Goal: Information Seeking & Learning: Learn about a topic

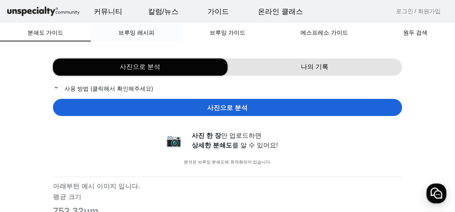
click at [138, 34] on span "브루잉 레시피" at bounding box center [136, 33] width 36 height 6
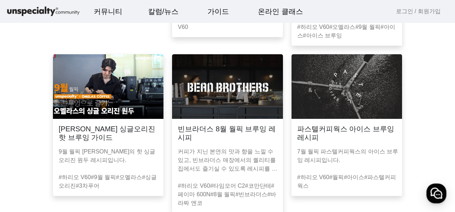
scroll to position [197, 0]
click at [319, 131] on h3 "파스텔커피웍스 아이스 브루잉 레시피" at bounding box center [346, 133] width 99 height 17
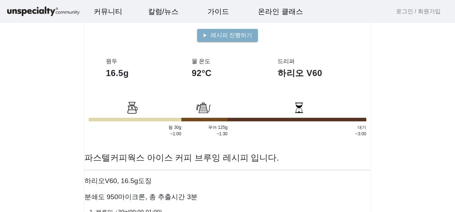
scroll to position [186, 0]
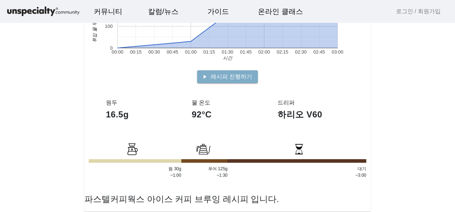
click at [395, 111] on app-recipe-single "파스텔커피웍스 아이스 브루잉 레시피 Dripper 하리오 V60 17g Group 92°C schedule 180초 뜸들이기 물 붓기 대기 0…" at bounding box center [227, 81] width 455 height 516
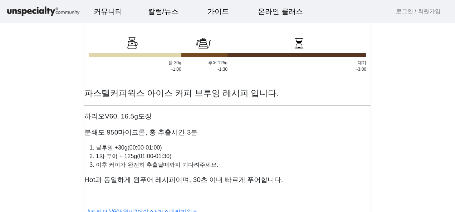
scroll to position [292, 0]
drag, startPoint x: 94, startPoint y: 145, endPoint x: 124, endPoint y: 148, distance: 30.9
click at [124, 148] on li "블루밍 +30g(00:00-01:00)" at bounding box center [233, 147] width 275 height 9
drag, startPoint x: 124, startPoint y: 148, endPoint x: 151, endPoint y: 169, distance: 33.9
click at [152, 170] on showdown "파스텔커피웍스 아이스 커피 브루잉 레시피 입니다. 하리오V60, 16.5g도징 분쇄도 950마이크론, 총 추출시간 3분 블루밍 +30g(00:…" at bounding box center [227, 132] width 286 height 106
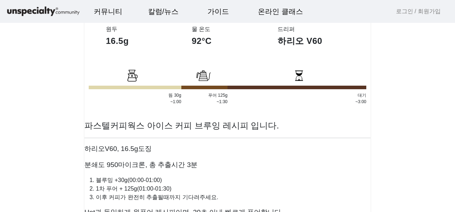
scroll to position [259, 0]
drag, startPoint x: 113, startPoint y: 178, endPoint x: 123, endPoint y: 180, distance: 9.9
click at [123, 180] on li "블루밍 +30g(00:00-01:00)" at bounding box center [233, 181] width 275 height 9
click at [132, 197] on li "이후 커피가 완전히 추출될때까지 기다려주세요." at bounding box center [233, 198] width 275 height 9
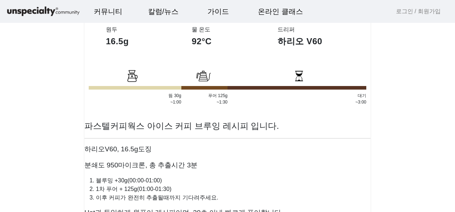
click at [132, 188] on li "1차 푸어 + 125g(01:00-01:30)" at bounding box center [233, 189] width 275 height 9
drag, startPoint x: 132, startPoint y: 188, endPoint x: 124, endPoint y: 191, distance: 9.2
click at [124, 191] on li "1차 푸어 + 125g(01:00-01:30)" at bounding box center [233, 189] width 275 height 9
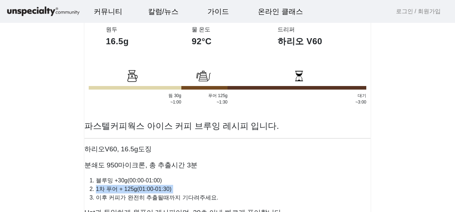
click at [112, 189] on li "1차 푸어 + 125g(01:00-01:30)" at bounding box center [233, 189] width 275 height 9
drag, startPoint x: 112, startPoint y: 189, endPoint x: 121, endPoint y: 194, distance: 10.7
click at [119, 194] on li "이후 커피가 완전히 추출될때까지 기다려주세요." at bounding box center [233, 198] width 275 height 9
click at [127, 191] on li "1차 푸어 + 125g(01:00-01:30)" at bounding box center [233, 189] width 275 height 9
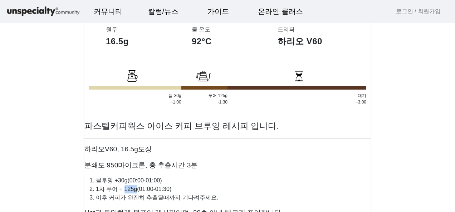
click at [127, 191] on li "1차 푸어 + 125g(01:00-01:30)" at bounding box center [233, 189] width 275 height 9
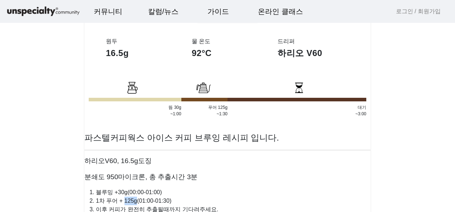
scroll to position [248, 0]
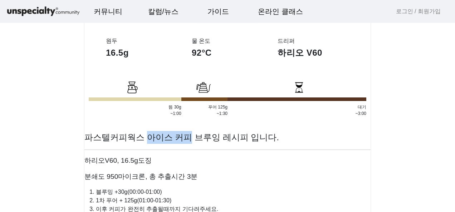
drag, startPoint x: 144, startPoint y: 138, endPoint x: 185, endPoint y: 141, distance: 40.9
click at [185, 141] on h2 "파스텔커피웍스 아이스 커피 브루잉 레시피 입니다." at bounding box center [227, 137] width 286 height 13
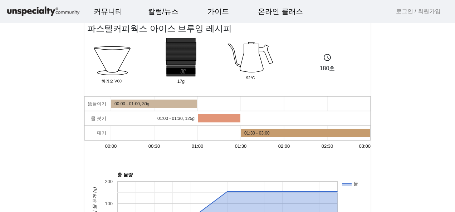
scroll to position [0, 0]
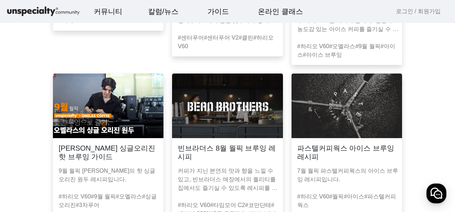
scroll to position [178, 0]
click at [242, 152] on h3 "빈브라더스 8월 월픽 브루잉 레시피" at bounding box center [227, 152] width 99 height 17
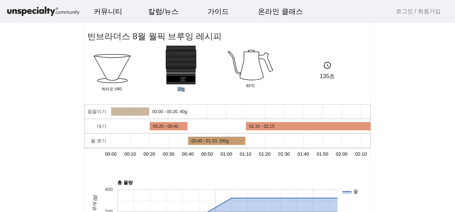
drag, startPoint x: 166, startPoint y: 91, endPoint x: 192, endPoint y: 92, distance: 25.4
click at [192, 92] on div "20g" at bounding box center [188, 71] width 69 height 50
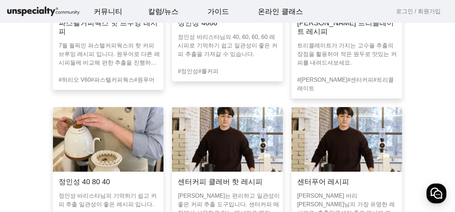
click at [136, 131] on img at bounding box center [108, 139] width 111 height 65
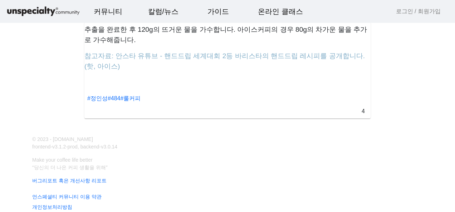
scroll to position [524, 0]
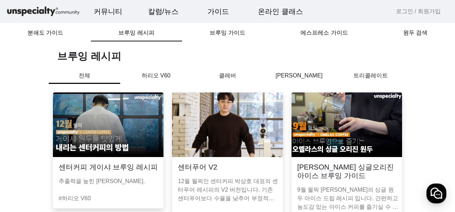
click at [230, 133] on img at bounding box center [227, 125] width 111 height 65
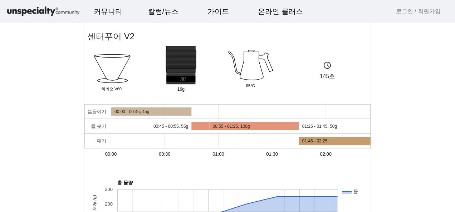
click at [393, 180] on app-recipe-single "센터푸어 V2 Dripper 하리오 V60 16g Group 95°C schedule 145초 뜸들이기 물 붓기 대기 00:00 00:30 0…" at bounding box center [227, 214] width 455 height 411
click at [22, 58] on app-recipe-single "센터푸어 V2 Dripper 하리오 V60 16g Group 95°C schedule 145초 뜸들이기 물 붓기 대기 00:00 00:30 0…" at bounding box center [227, 214] width 455 height 411
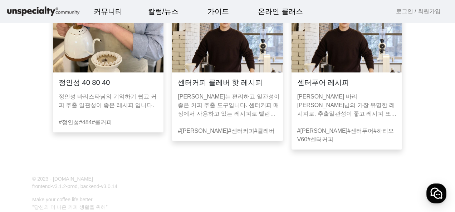
scroll to position [601, 0]
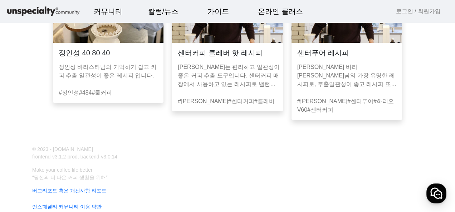
click at [344, 63] on p "[PERSON_NAME] 바리[PERSON_NAME]님의 가장 유명한 레시피로, 추출일관성이 좋고 레시피 또한 손기술을 크게 타지 않는 레시피…" at bounding box center [348, 76] width 102 height 26
